Goal: Task Accomplishment & Management: Complete application form

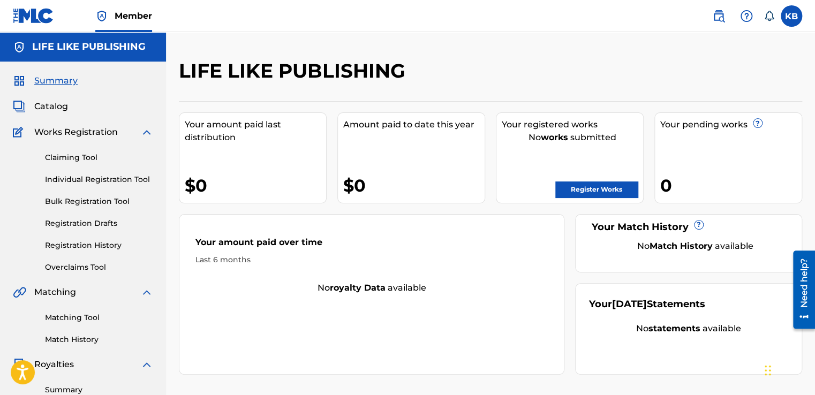
click at [89, 195] on div "Claiming Tool Individual Registration Tool Bulk Registration Tool Registration …" at bounding box center [83, 206] width 140 height 134
click at [88, 197] on link "Bulk Registration Tool" at bounding box center [99, 201] width 108 height 11
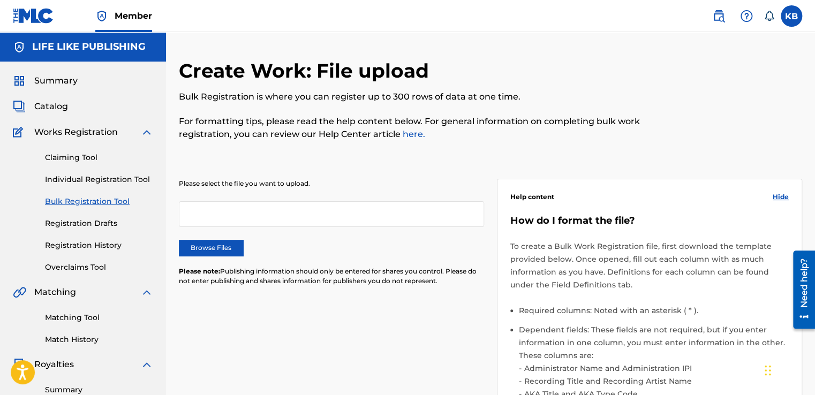
click at [207, 250] on label "Browse Files" at bounding box center [211, 248] width 64 height 16
click at [0, 0] on input "Browse Files" at bounding box center [0, 0] width 0 height 0
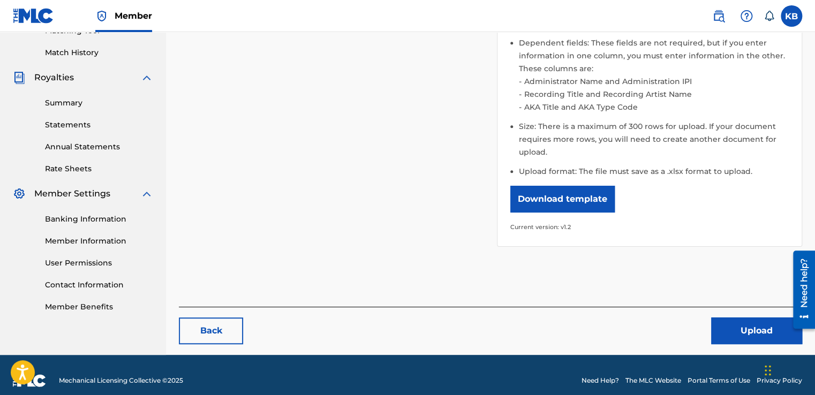
scroll to position [298, 0]
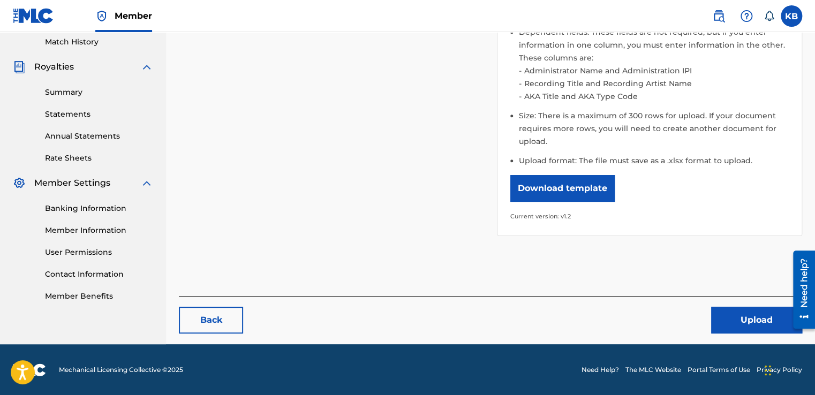
click at [755, 320] on button "Upload" at bounding box center [756, 320] width 91 height 27
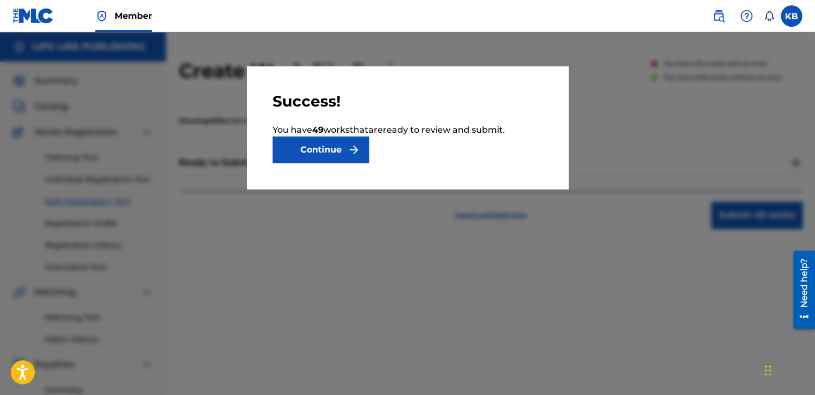
click at [315, 149] on button "Continue" at bounding box center [321, 150] width 96 height 27
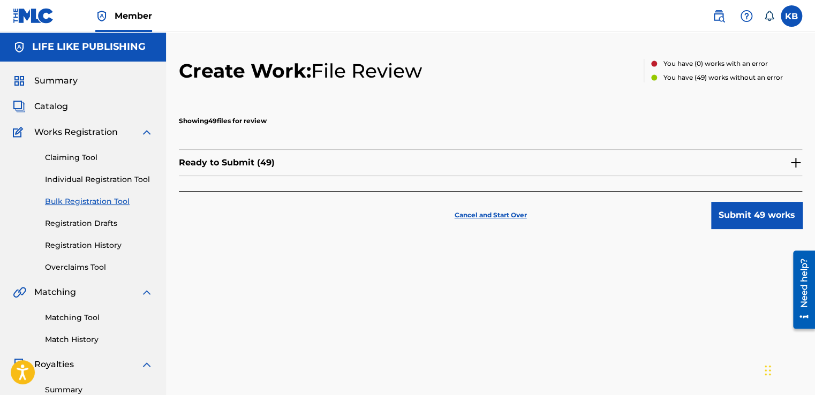
click at [746, 217] on button "Submit 49 works" at bounding box center [756, 215] width 91 height 27
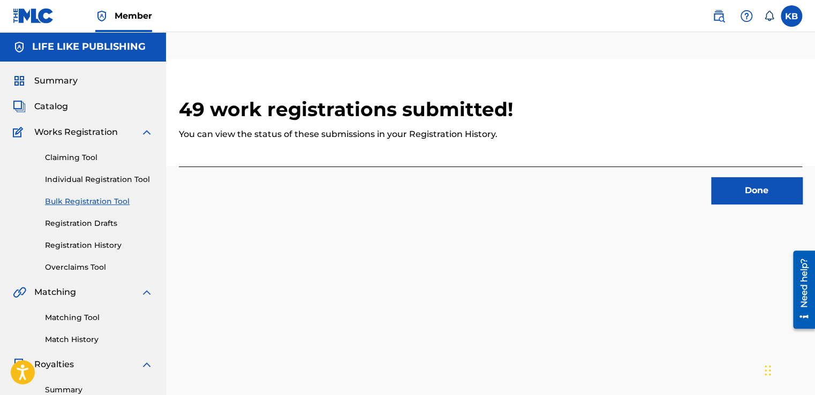
click at [752, 187] on button "Done" at bounding box center [756, 190] width 91 height 27
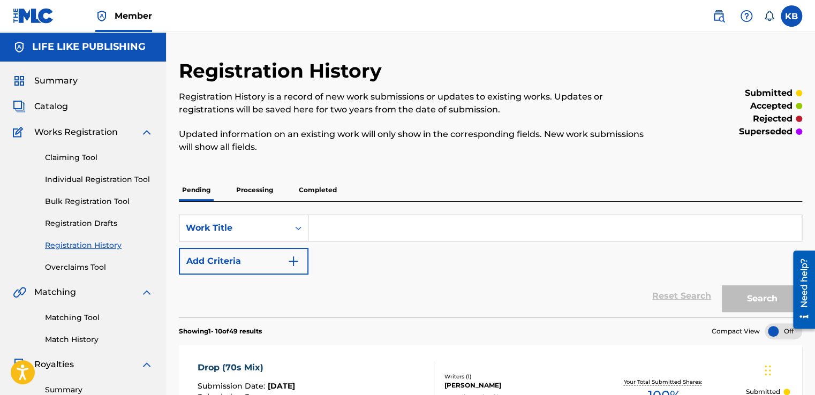
click at [791, 20] on label at bounding box center [791, 15] width 21 height 21
click at [791, 16] on input "KB [PERSON_NAME] [EMAIL_ADDRESS][DOMAIN_NAME] Notification Preferences Profile …" at bounding box center [791, 16] width 0 height 0
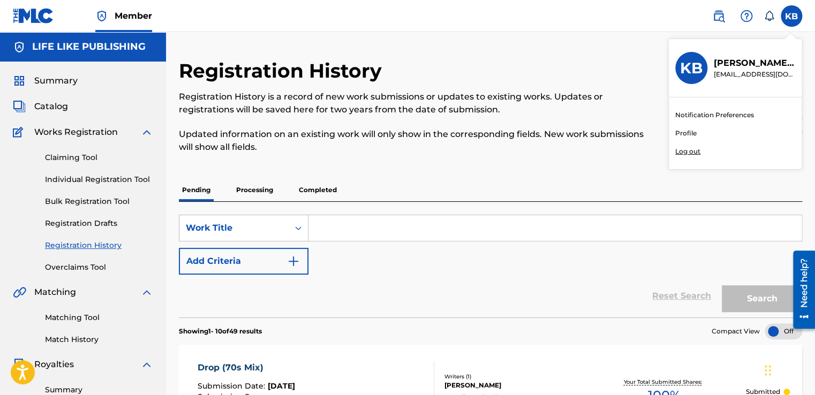
click at [686, 152] on p "Log out" at bounding box center [687, 152] width 25 height 10
click at [791, 16] on input "KB [PERSON_NAME] [EMAIL_ADDRESS][DOMAIN_NAME] Notification Preferences Profile …" at bounding box center [791, 16] width 0 height 0
